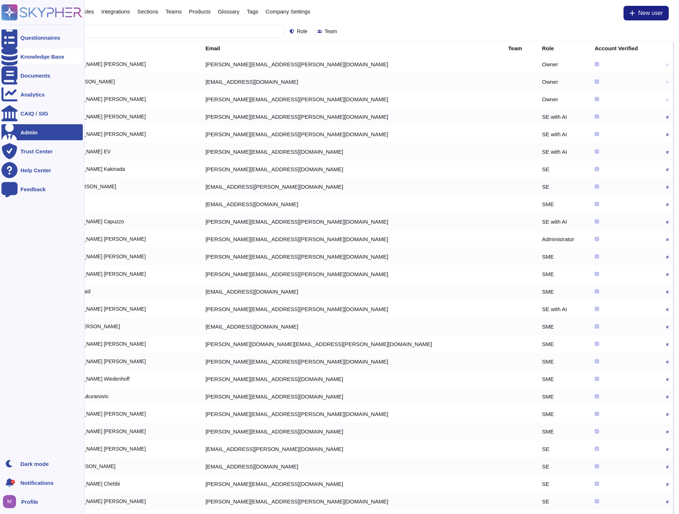
click at [18, 56] on div "Knowledge Base" at bounding box center [41, 56] width 81 height 16
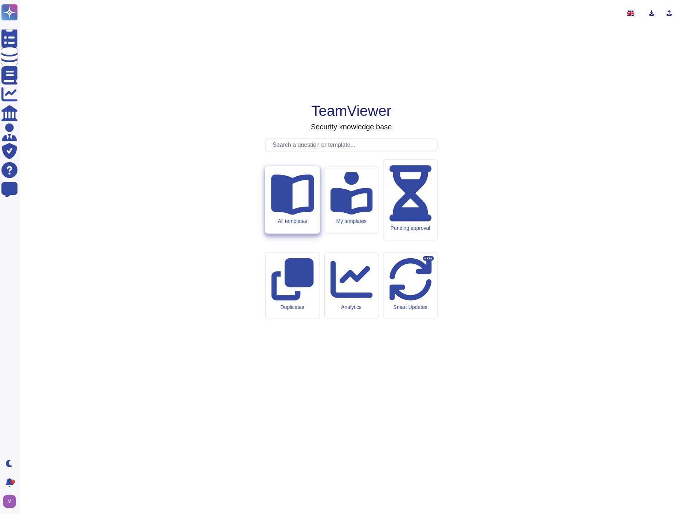
click at [293, 215] on icon at bounding box center [292, 195] width 43 height 40
